Goal: Check status

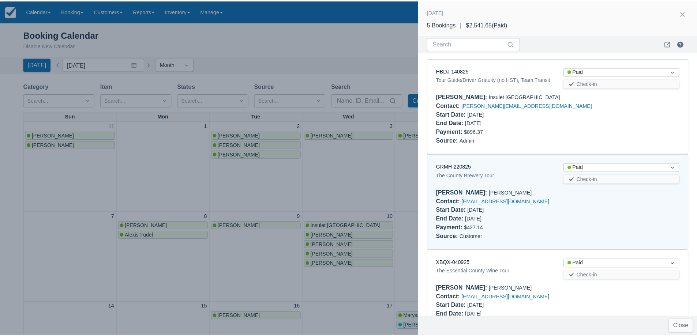
scroll to position [107, 0]
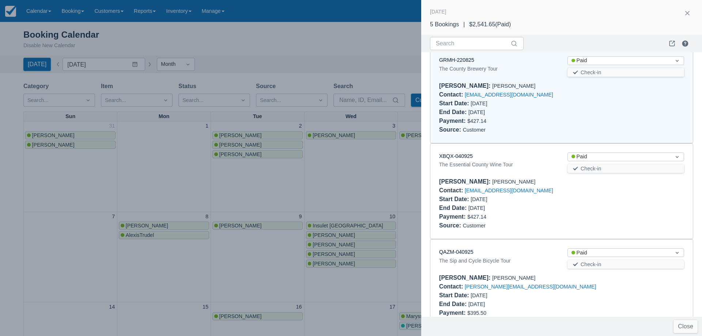
click at [366, 199] on div at bounding box center [351, 168] width 702 height 336
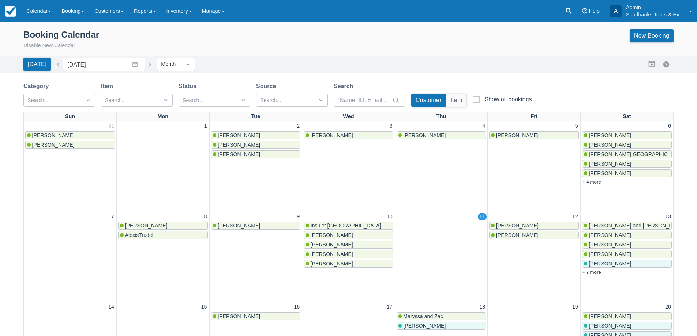
scroll to position [0, 0]
click at [527, 227] on span "[PERSON_NAME]" at bounding box center [517, 226] width 42 height 6
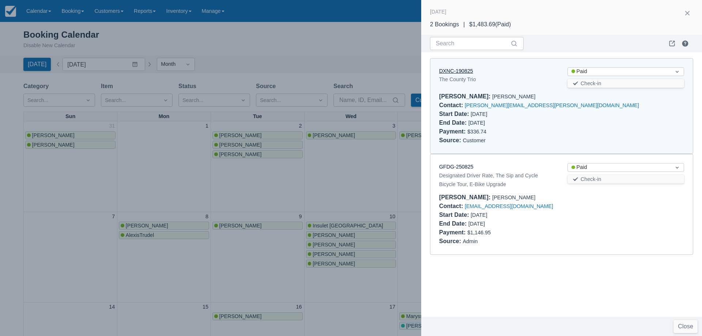
click at [459, 73] on link "DXNC-190825" at bounding box center [456, 71] width 34 height 6
click at [327, 173] on div at bounding box center [351, 168] width 702 height 336
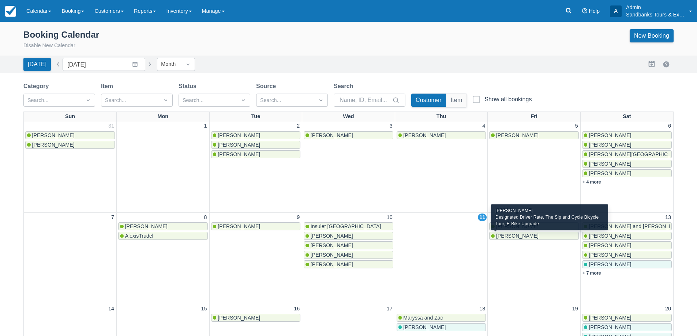
click at [519, 237] on span "[PERSON_NAME]" at bounding box center [517, 236] width 42 height 6
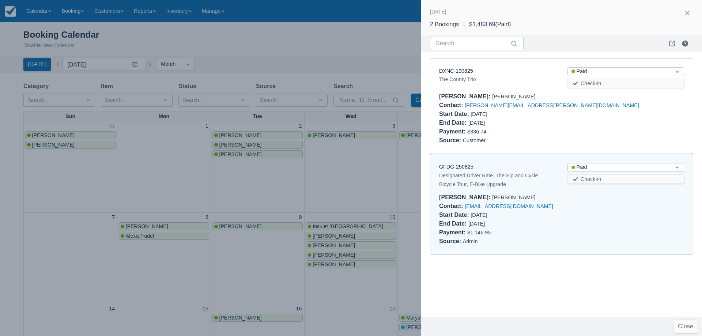
click at [376, 174] on div at bounding box center [351, 168] width 702 height 336
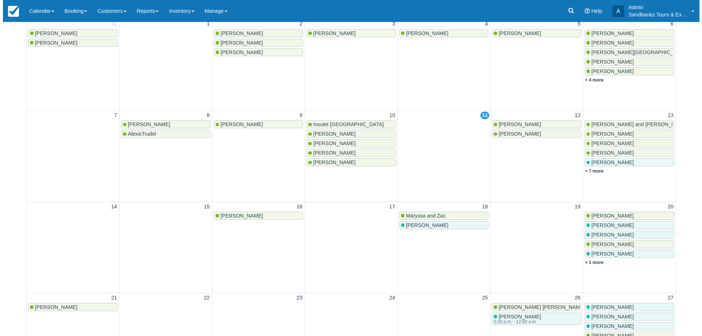
scroll to position [110, 0]
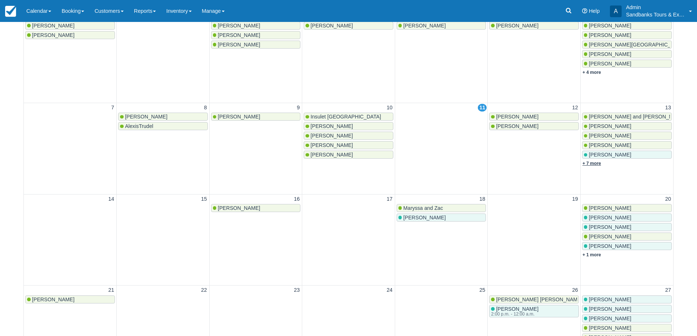
click at [590, 165] on link "+ 7 more" at bounding box center [591, 163] width 19 height 5
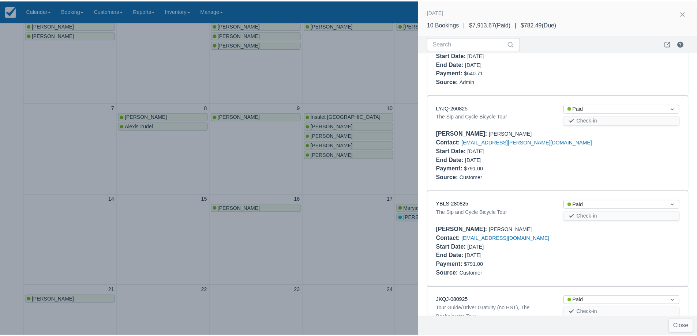
scroll to position [735, 0]
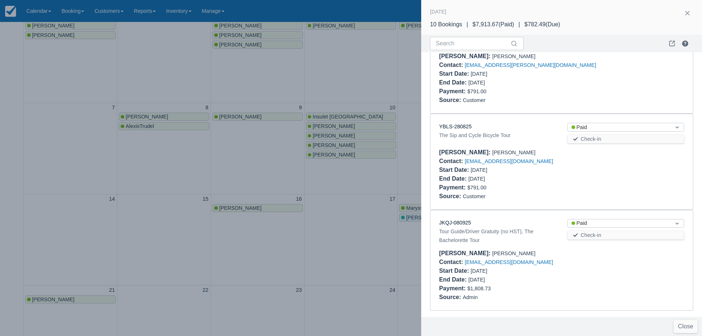
click at [362, 68] on div at bounding box center [351, 168] width 702 height 336
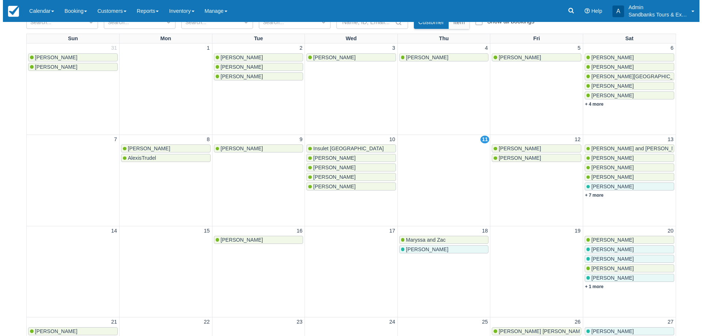
scroll to position [0, 0]
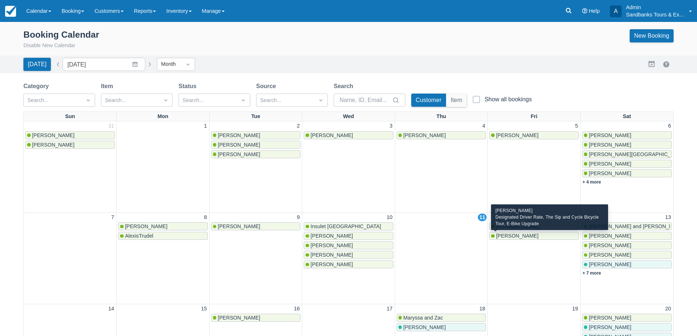
click at [524, 236] on span "[PERSON_NAME]" at bounding box center [517, 236] width 42 height 6
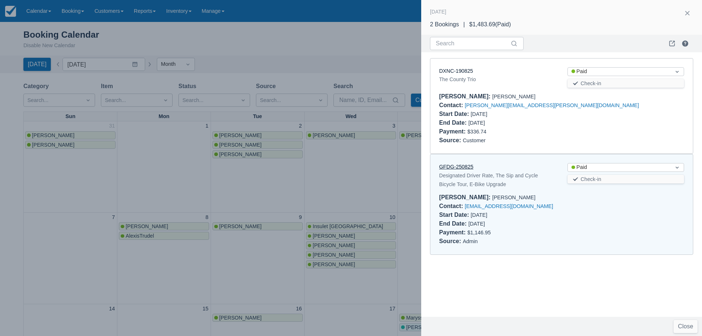
click at [463, 170] on link "GFDG-250825" at bounding box center [456, 167] width 34 height 6
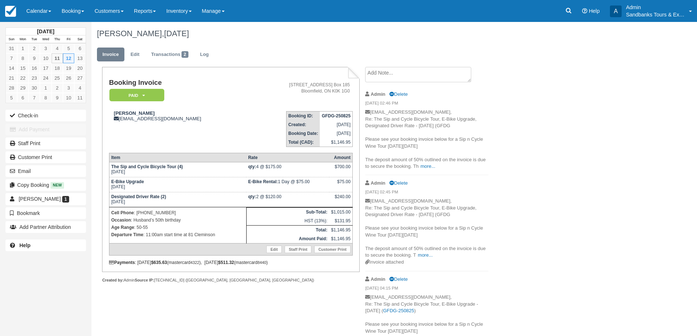
click at [609, 214] on div "[PERSON_NAME], [DATE] Invoice Edit Transactions 2 Log Booking Invoice Paid   Pe…" at bounding box center [352, 195] width 523 height 346
